Goal: Information Seeking & Learning: Learn about a topic

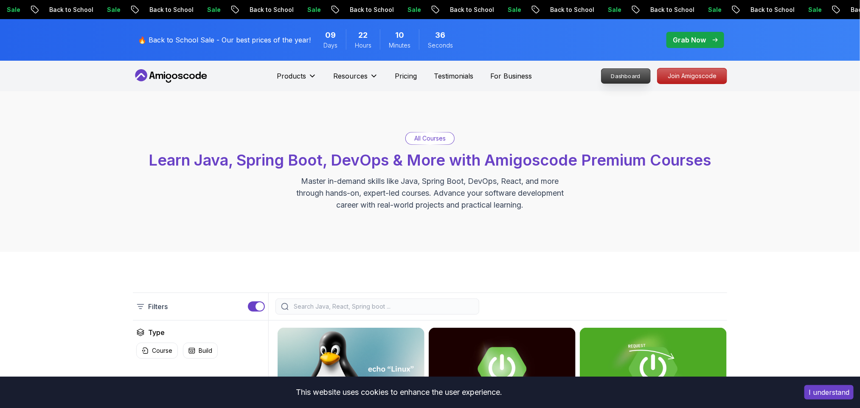
click at [643, 73] on p "Dashboard" at bounding box center [625, 76] width 49 height 14
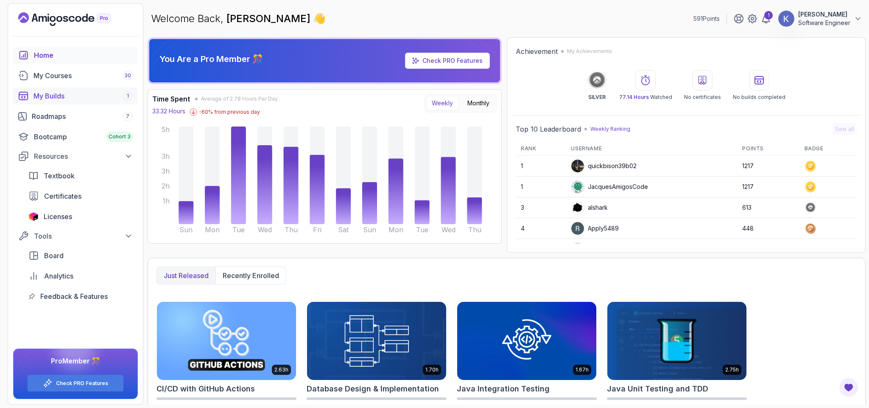
click at [57, 92] on div "My Builds 1" at bounding box center [83, 96] width 99 height 10
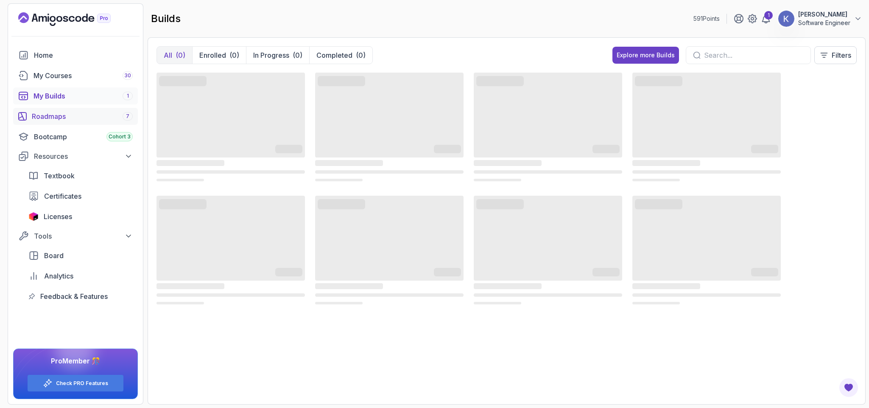
click at [70, 120] on div "Roadmaps 7" at bounding box center [82, 116] width 101 height 10
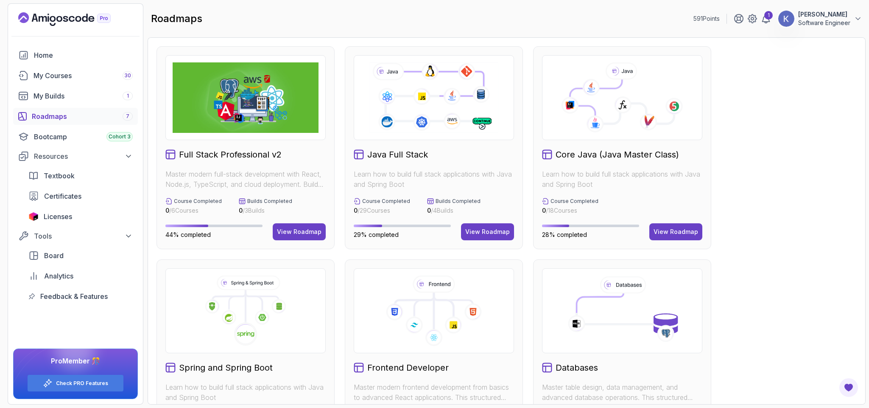
click at [763, 298] on div "Full Stack Professional v2 Master modern full-stack development with React, Nod…" at bounding box center [507, 360] width 701 height 629
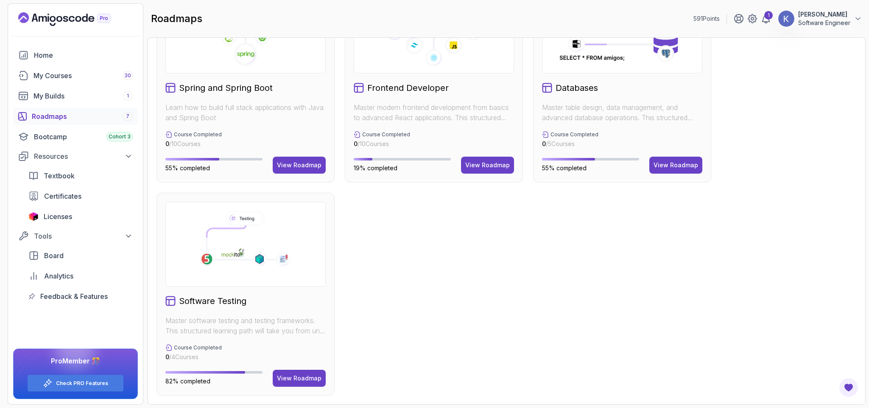
click at [512, 267] on div "Full Stack Professional v2 Master modern full-stack development with React, Nod…" at bounding box center [507, 81] width 701 height 629
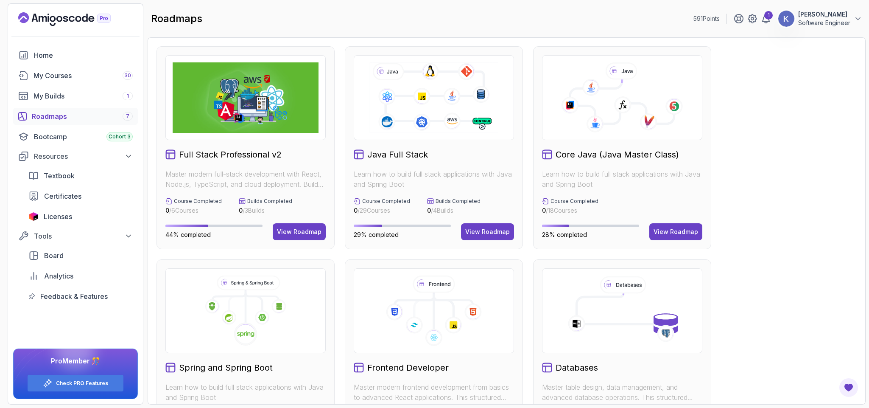
scroll to position [25, 0]
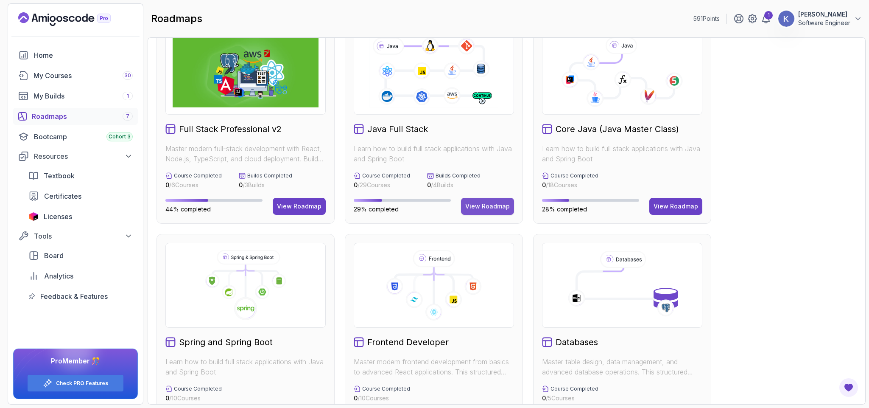
click at [496, 203] on div "View Roadmap" at bounding box center [487, 206] width 45 height 8
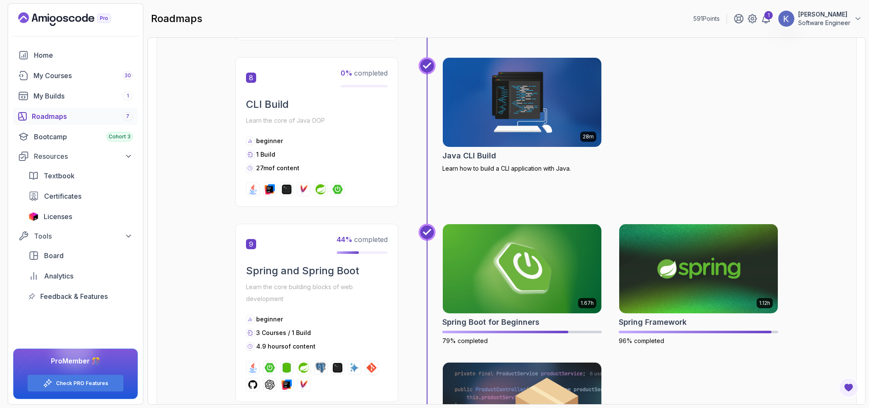
scroll to position [1118, 0]
